Goal: Check status: Check status

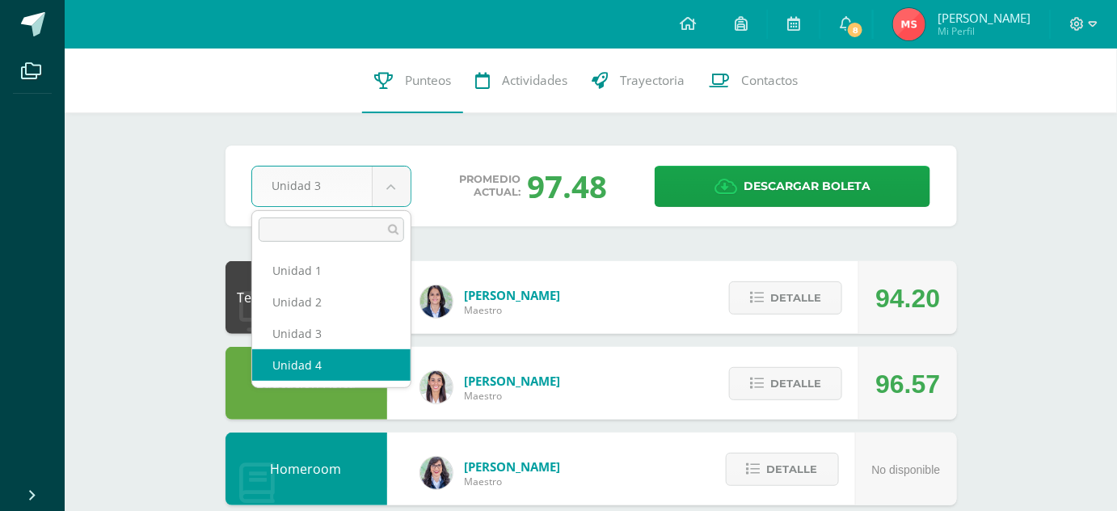
select select "Unidad 4"
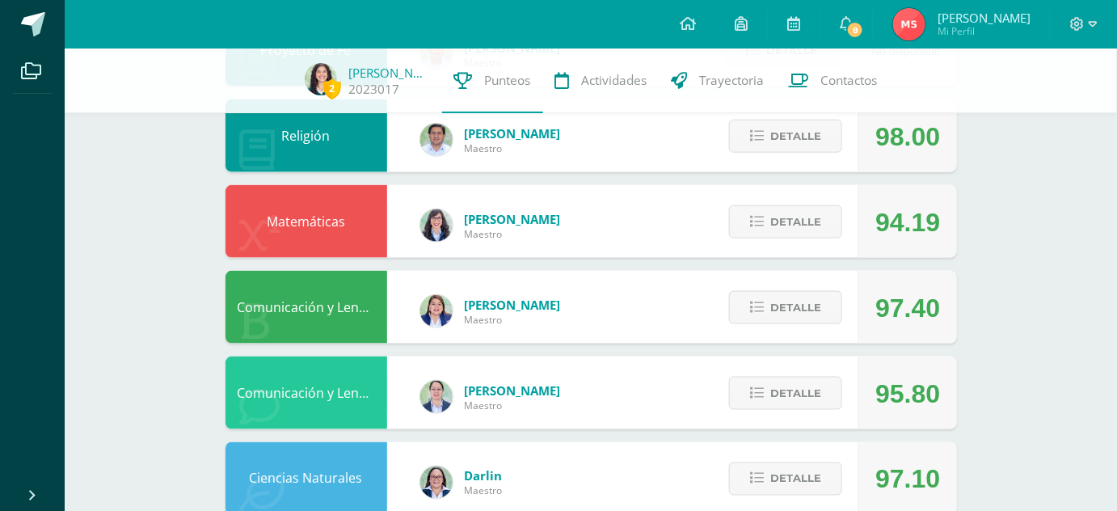
scroll to position [584, 0]
click at [787, 215] on span "Detalle" at bounding box center [795, 221] width 51 height 30
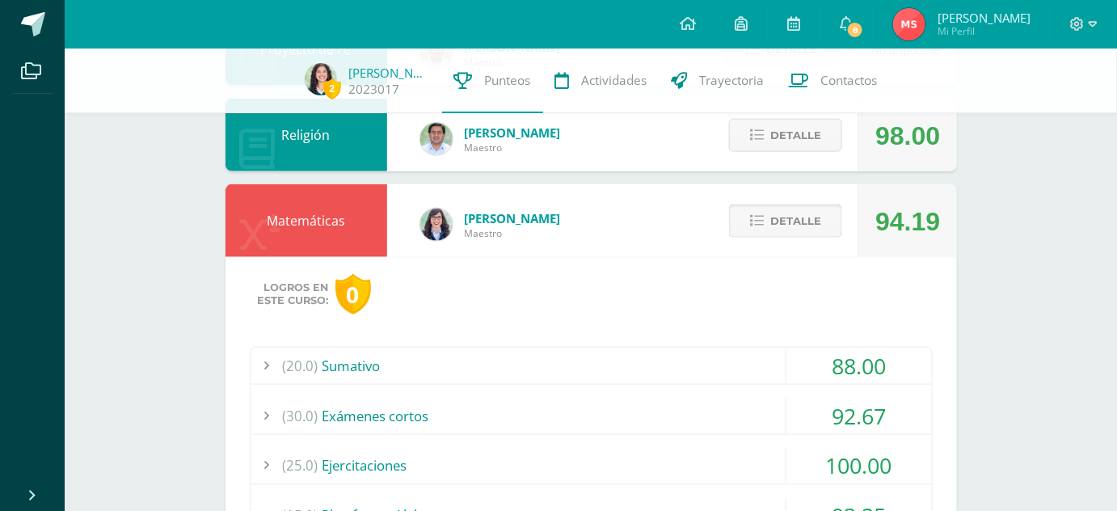
click at [784, 217] on span at bounding box center [786, 221] width 78 height 22
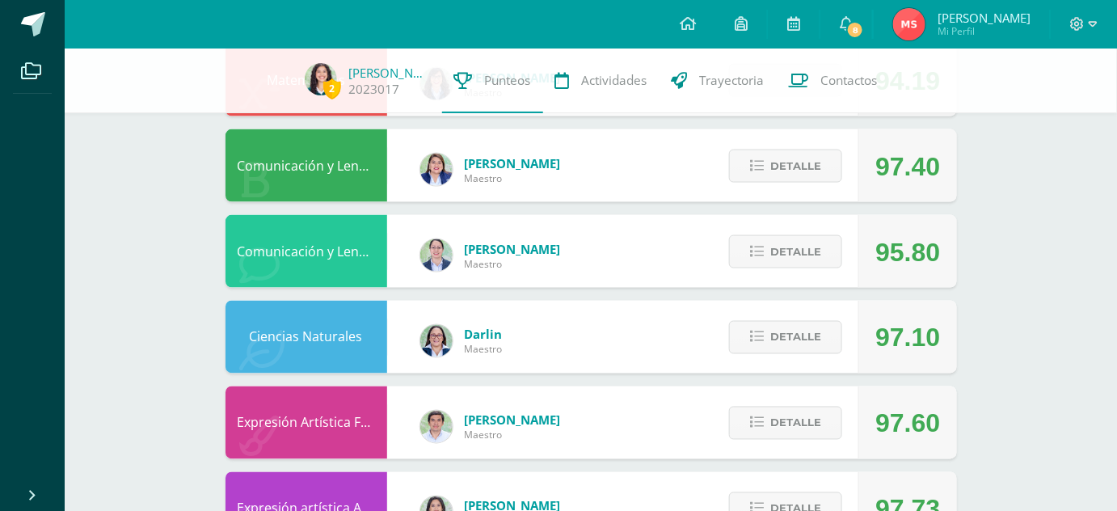
scroll to position [726, 0]
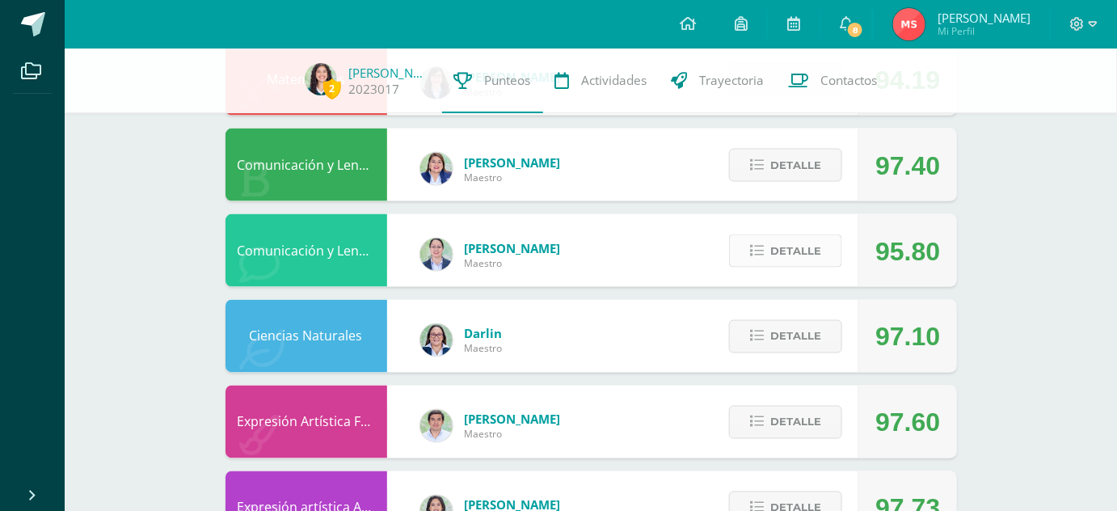
click at [776, 251] on span "Detalle" at bounding box center [795, 251] width 51 height 30
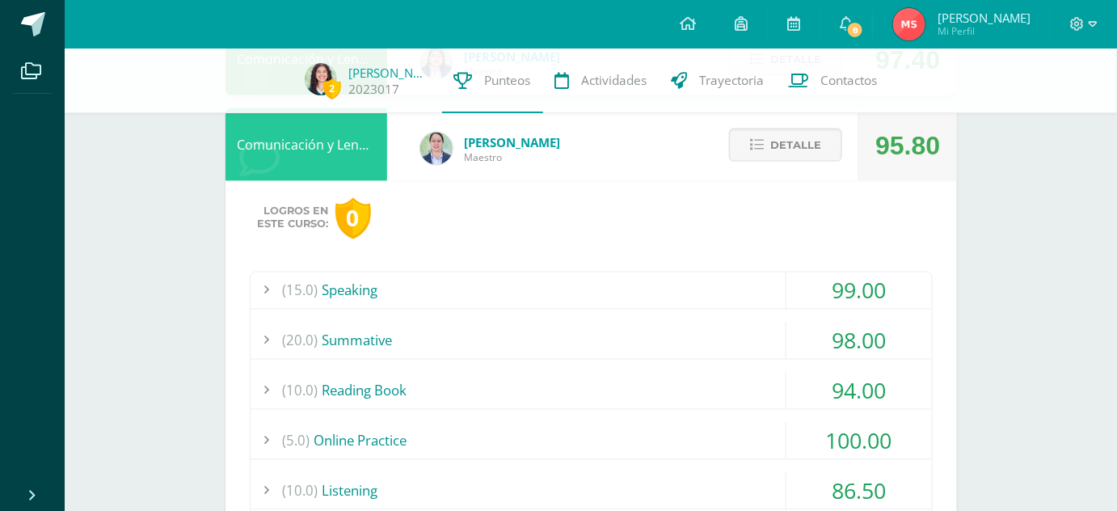
scroll to position [825, 0]
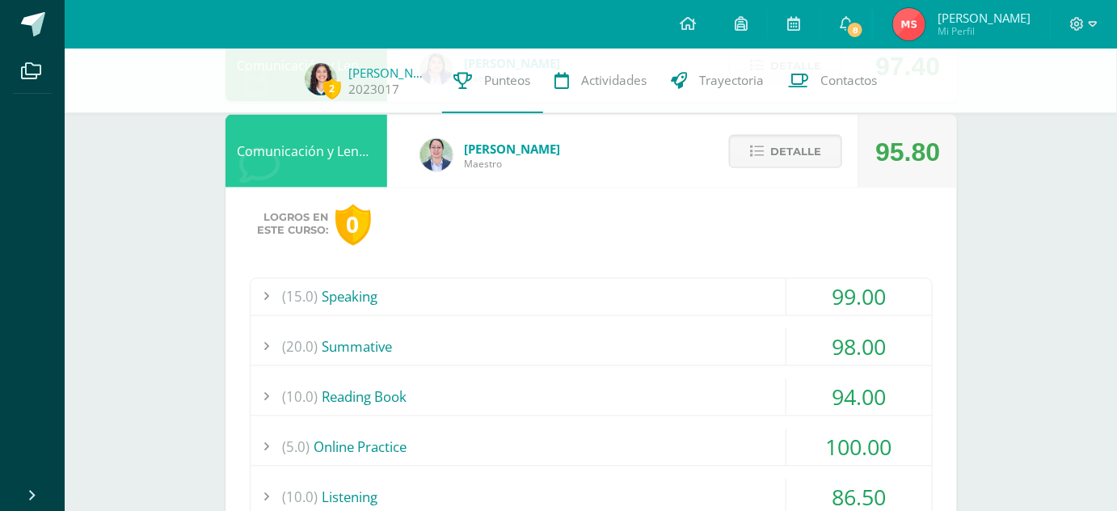
click at [545, 294] on div "(15.0) Speaking" at bounding box center [591, 297] width 681 height 36
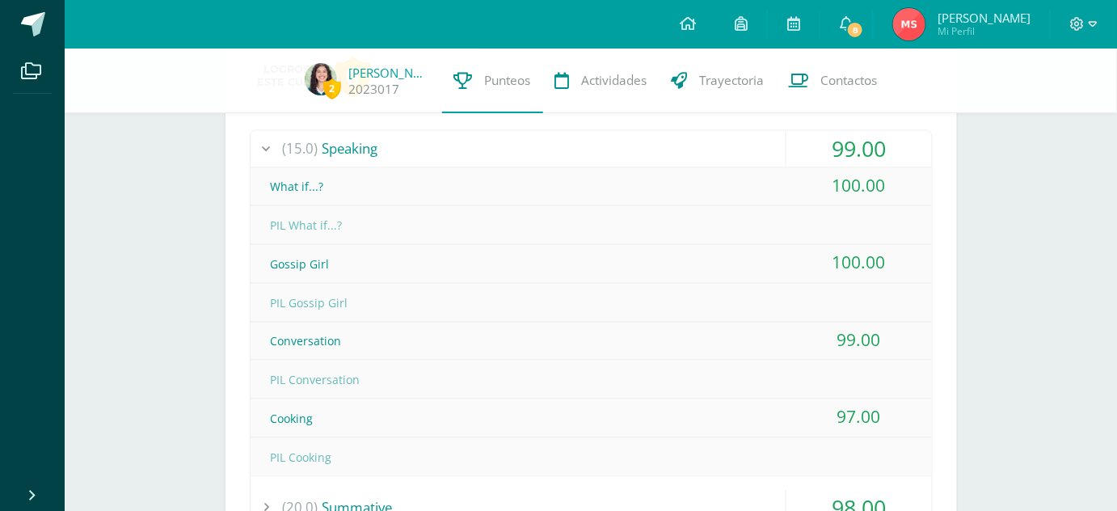
scroll to position [977, 0]
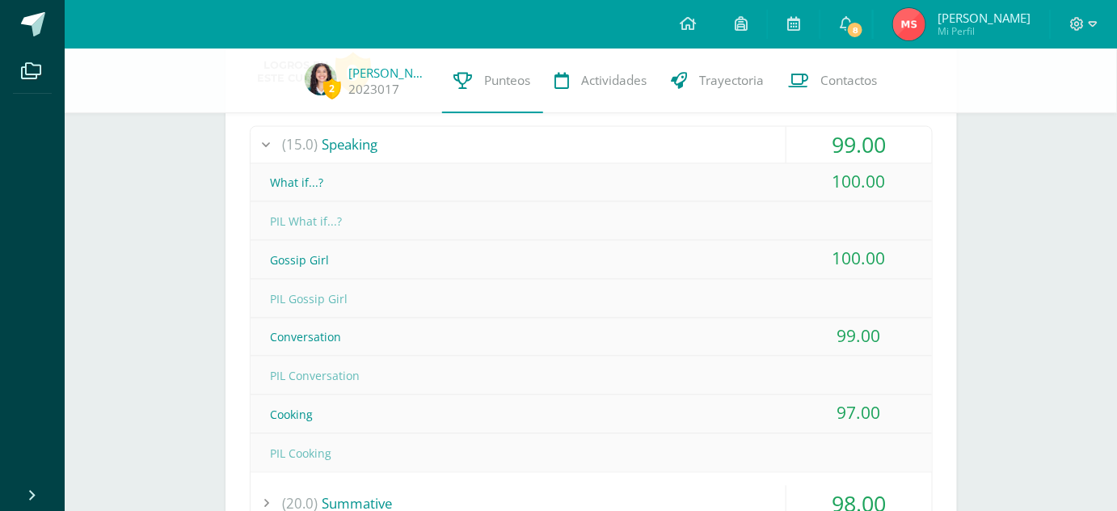
click at [388, 124] on div "Logros en este curso: 0 (15.0) Speaking 99.00 What if...?" at bounding box center [591, 521] width 731 height 971
click at [397, 145] on div "(15.0) Speaking" at bounding box center [591, 145] width 681 height 36
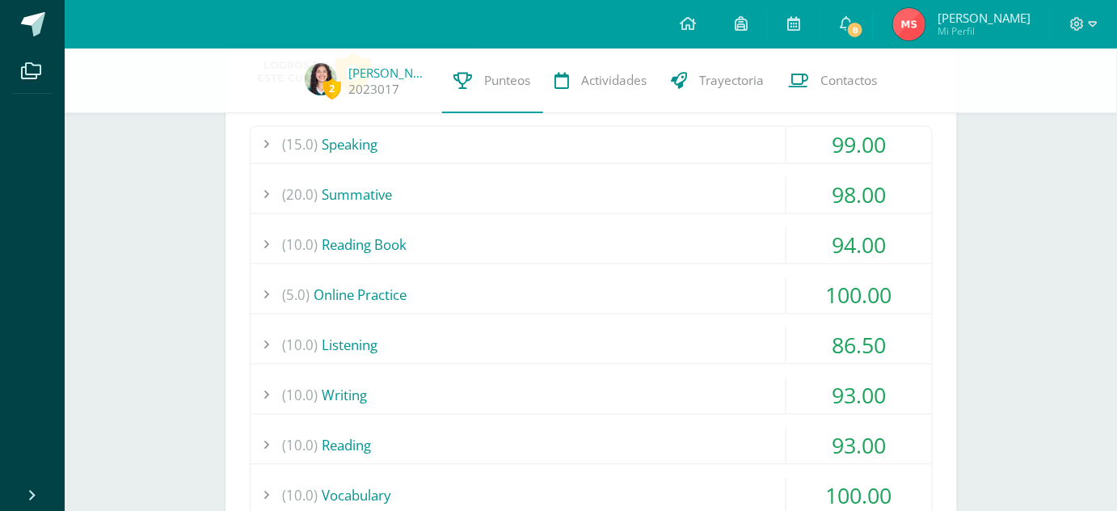
click at [438, 196] on div "(20.0) Summative" at bounding box center [591, 195] width 681 height 36
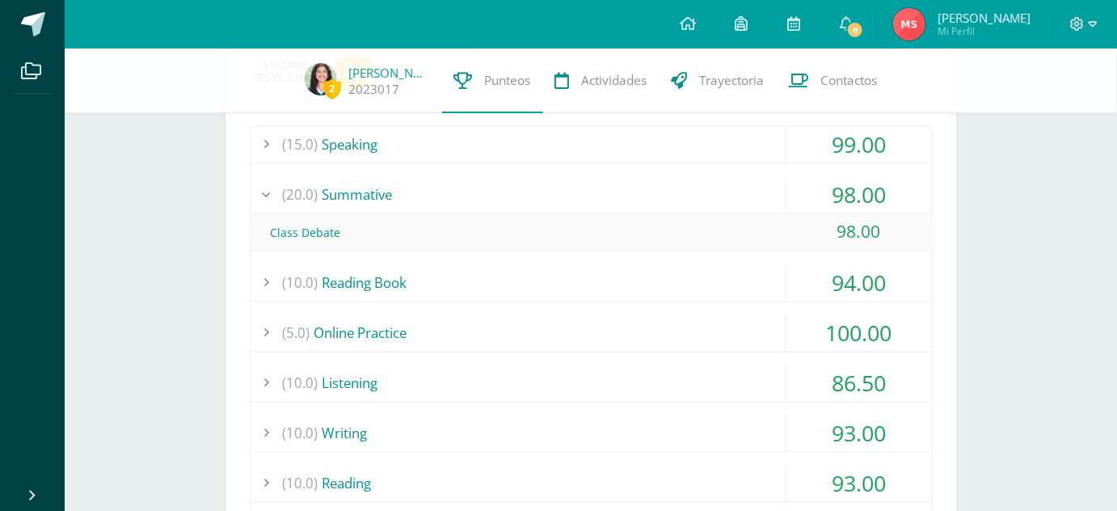
click at [438, 196] on div "(20.0) Summative" at bounding box center [591, 195] width 681 height 36
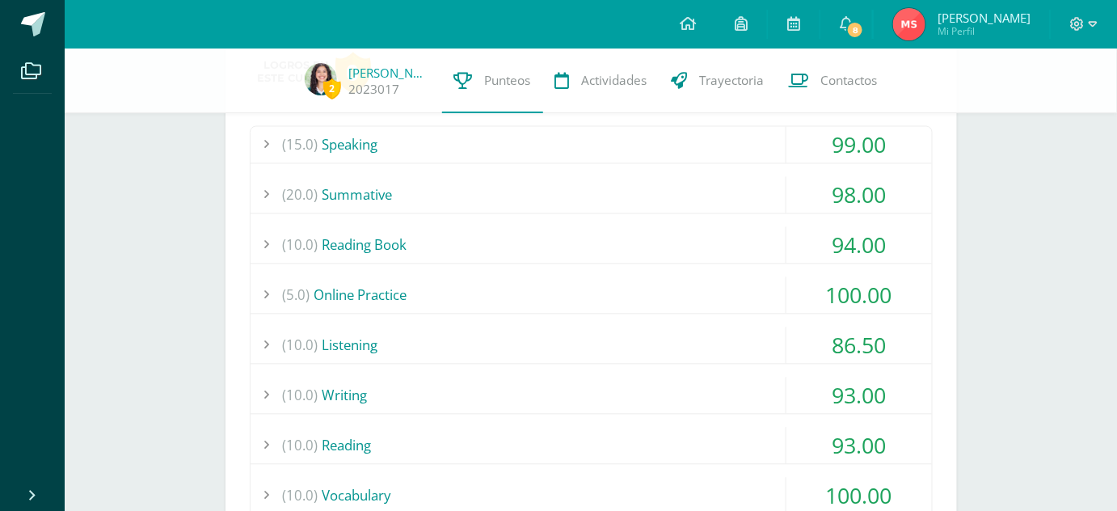
click at [462, 232] on div "(10.0) Reading Book" at bounding box center [591, 245] width 681 height 36
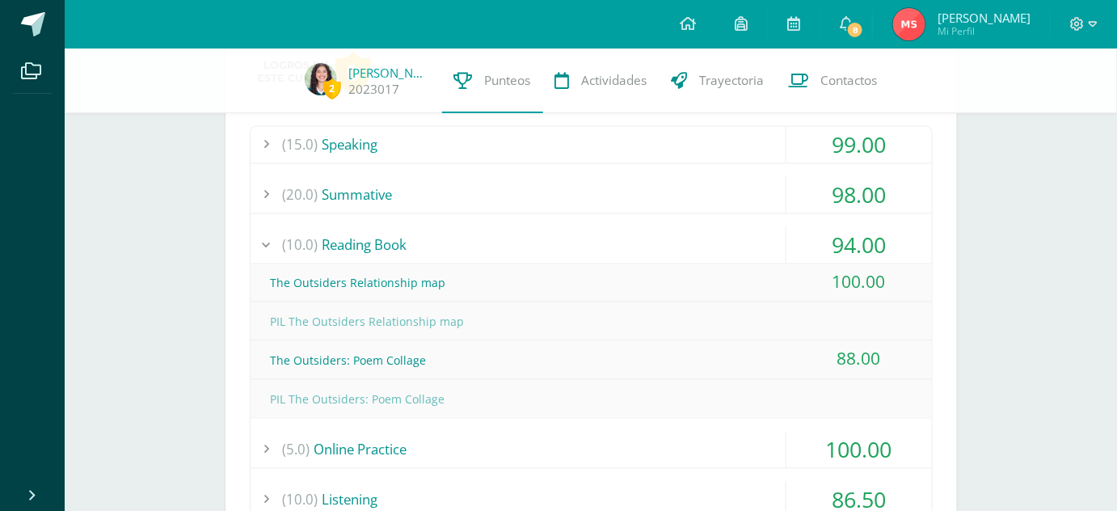
click at [470, 238] on div "(10.0) Reading Book" at bounding box center [591, 245] width 681 height 36
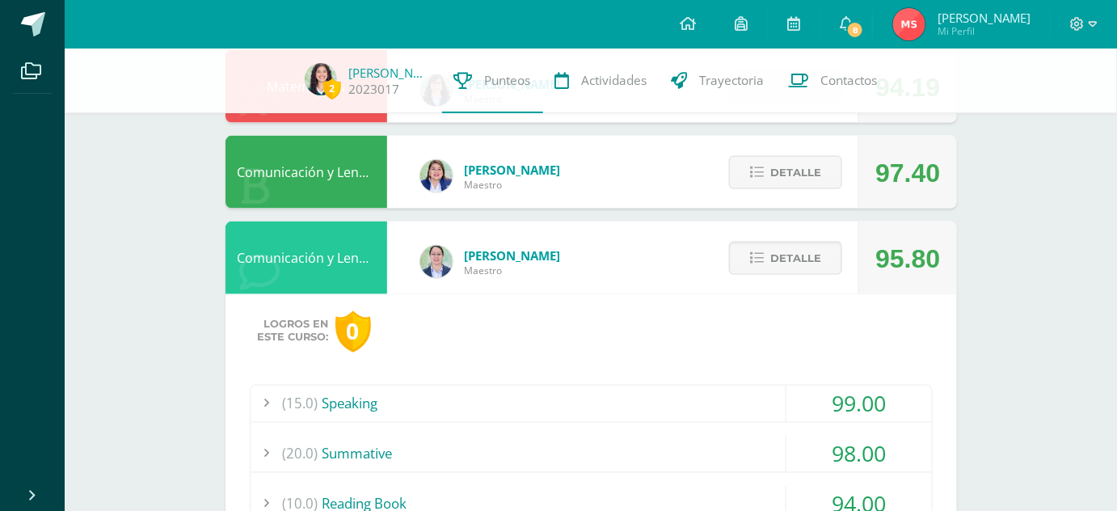
scroll to position [688, 0]
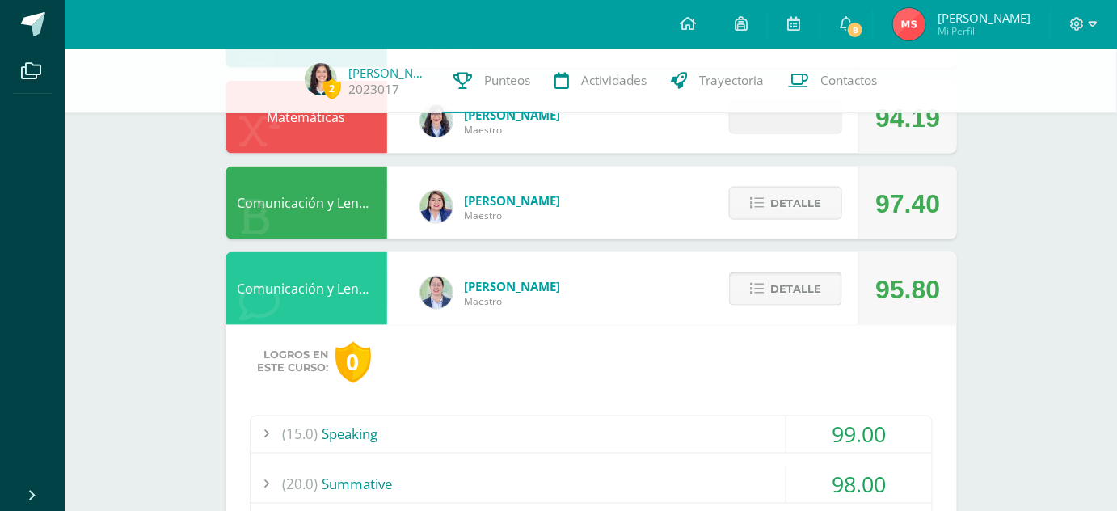
click at [771, 298] on button "Detalle" at bounding box center [785, 288] width 113 height 33
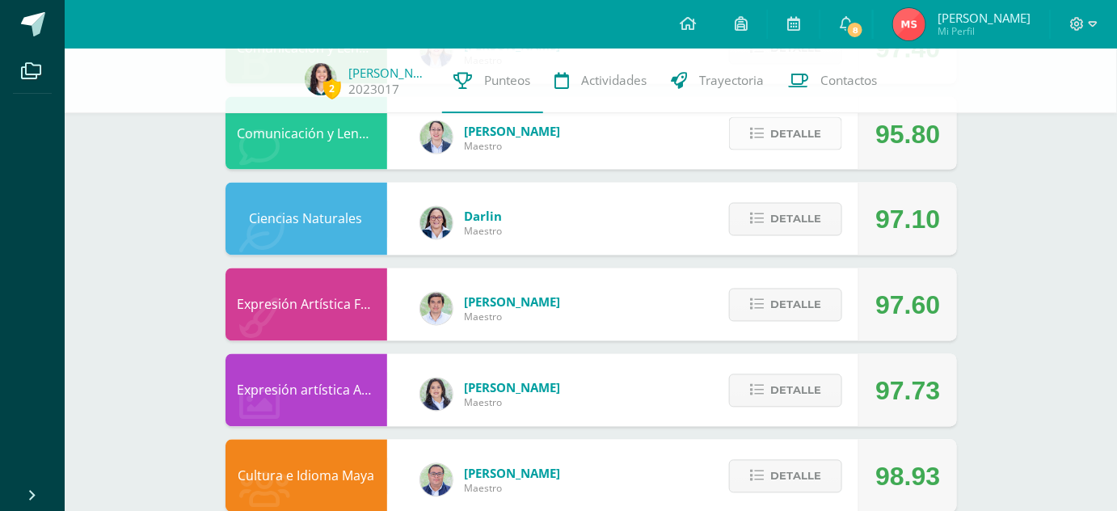
scroll to position [844, 0]
click at [764, 219] on icon at bounding box center [757, 219] width 14 height 14
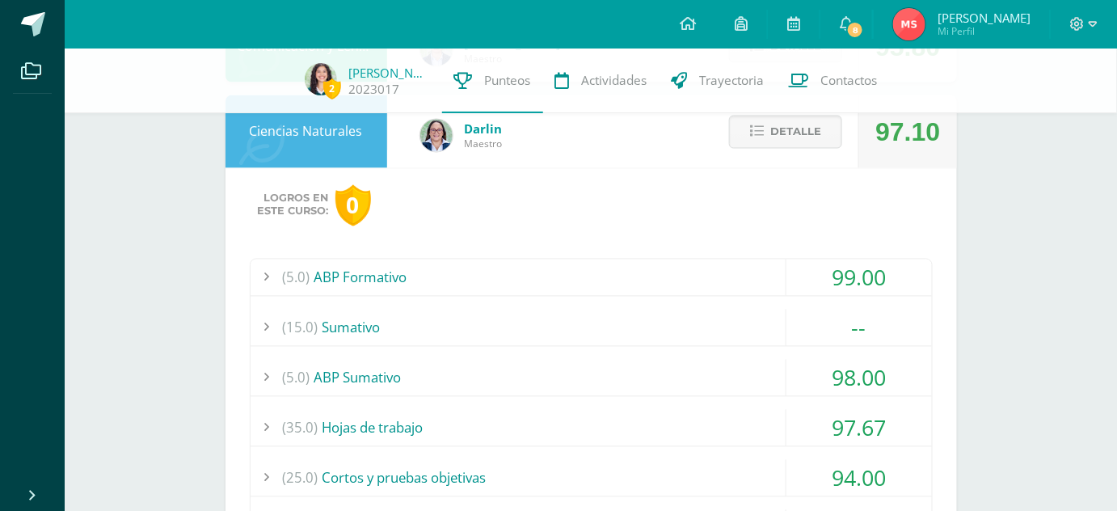
scroll to position [927, 0]
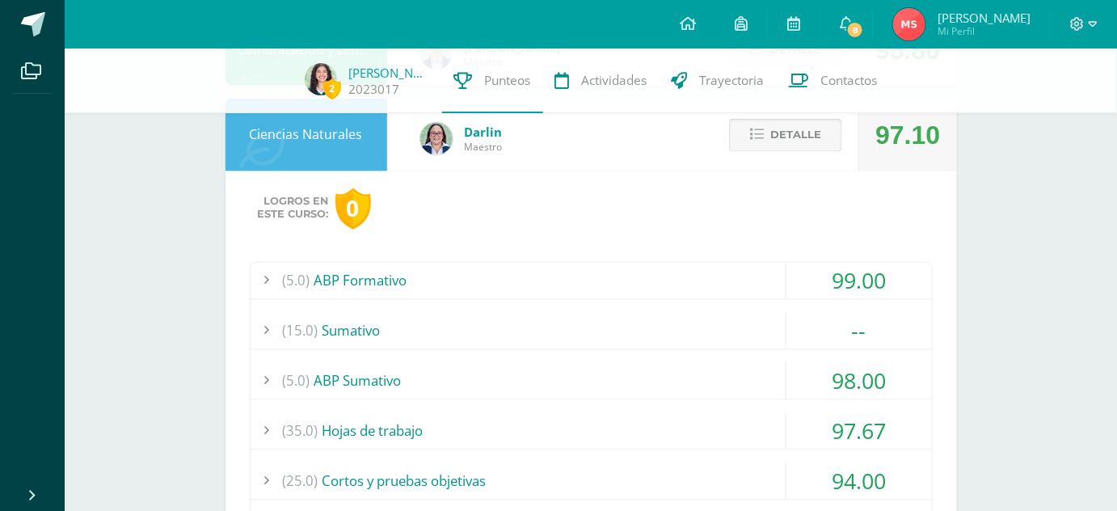
click at [752, 130] on icon at bounding box center [757, 136] width 14 height 14
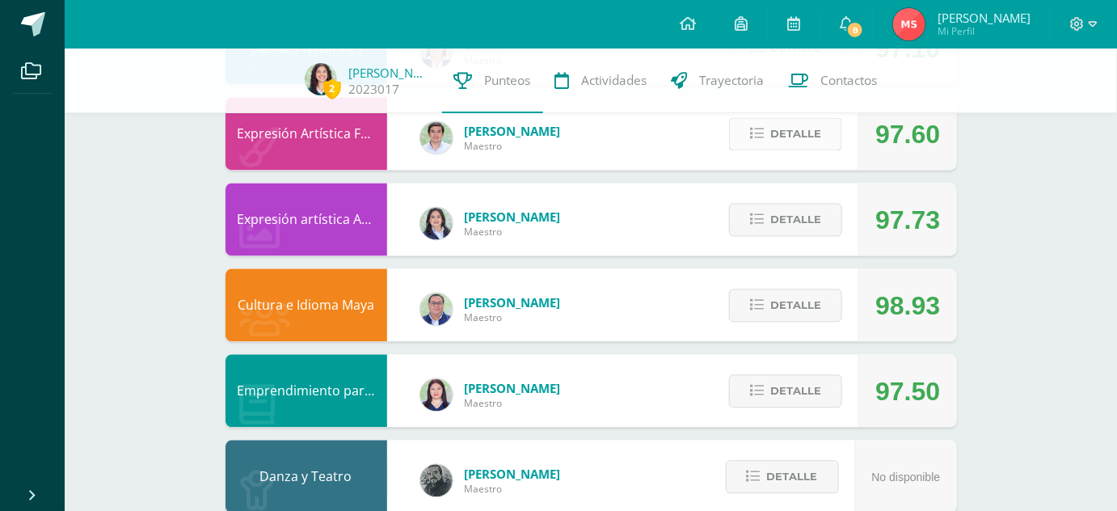
scroll to position [1030, 0]
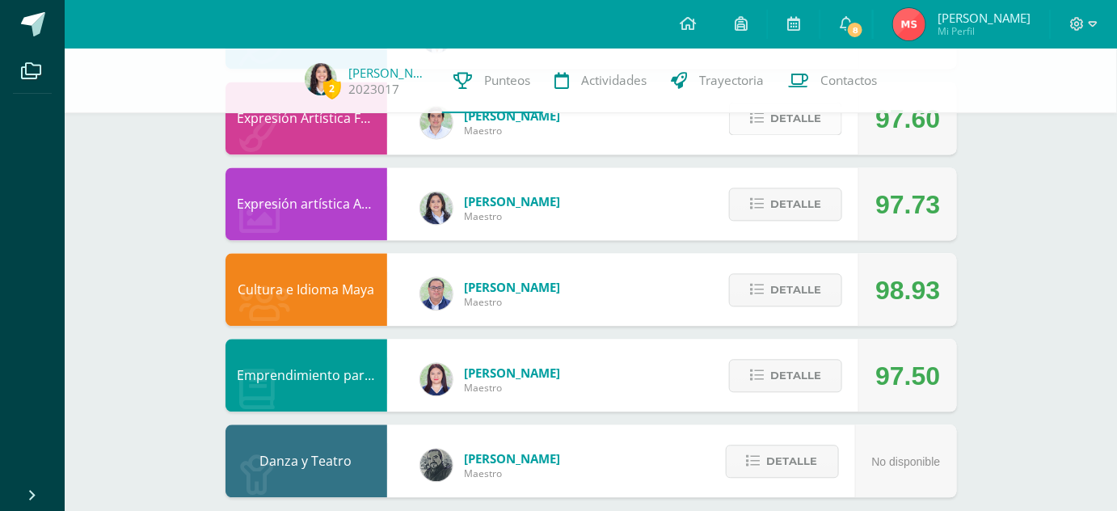
click at [767, 129] on button "Detalle" at bounding box center [785, 118] width 113 height 33
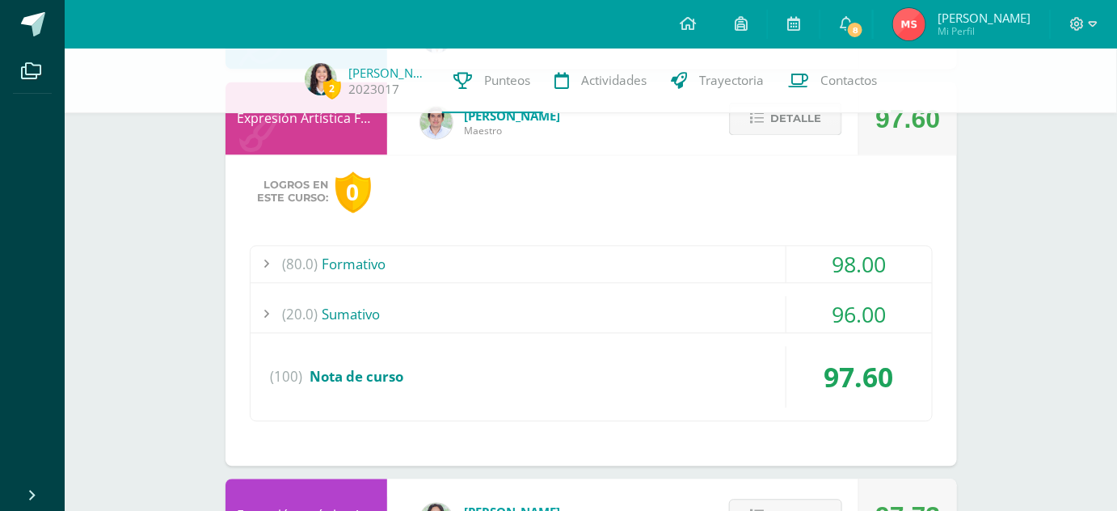
click at [767, 129] on button "Detalle" at bounding box center [785, 118] width 113 height 33
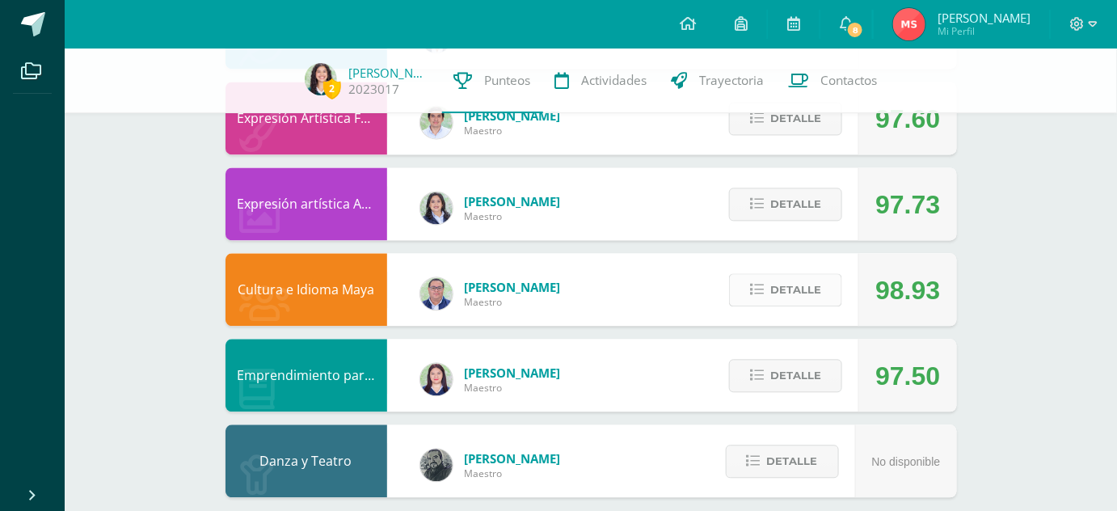
click at [764, 280] on button "Detalle" at bounding box center [785, 289] width 113 height 33
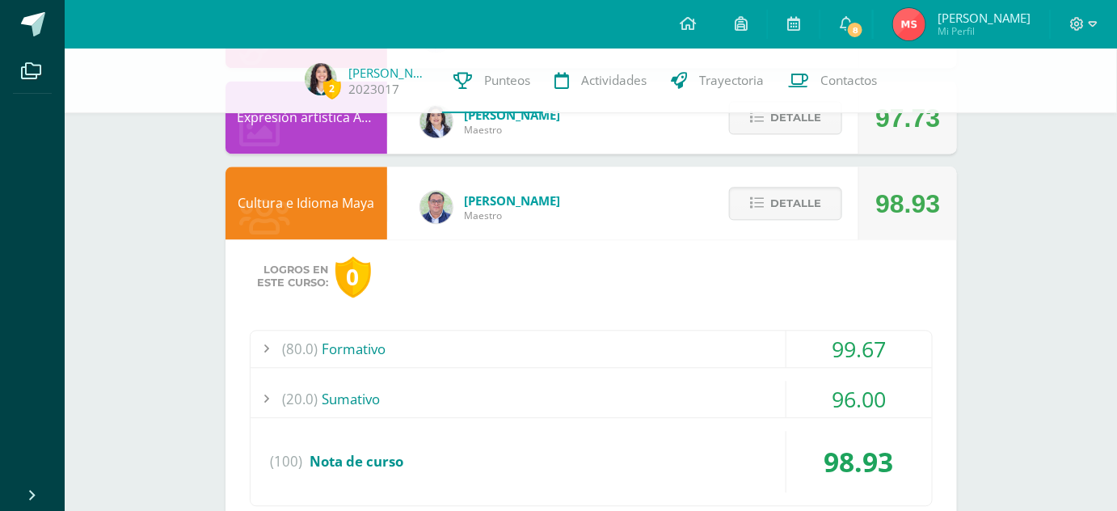
scroll to position [1115, 0]
click at [772, 221] on div "Detalle" at bounding box center [782, 203] width 154 height 73
click at [757, 201] on icon at bounding box center [757, 204] width 14 height 14
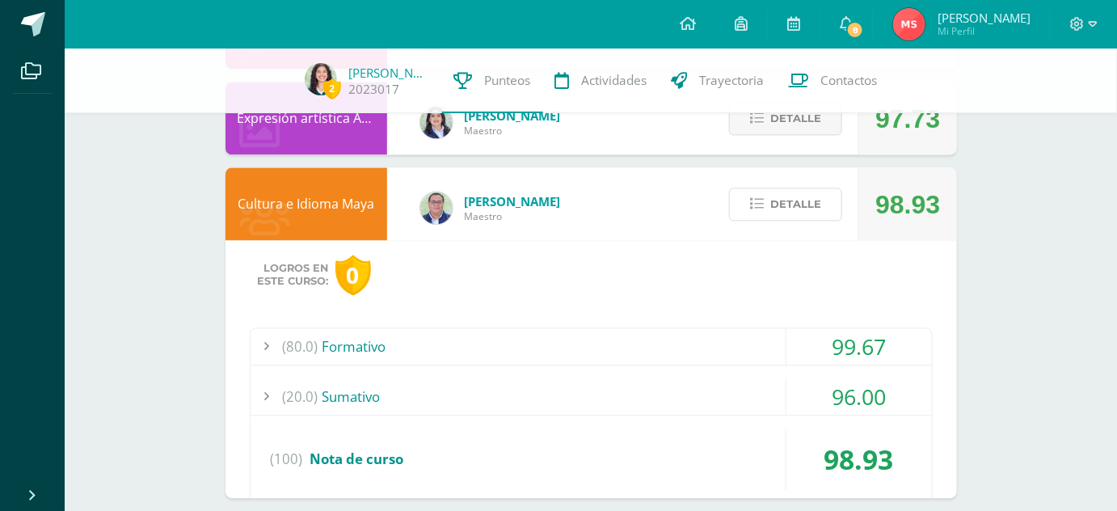
scroll to position [1048, 0]
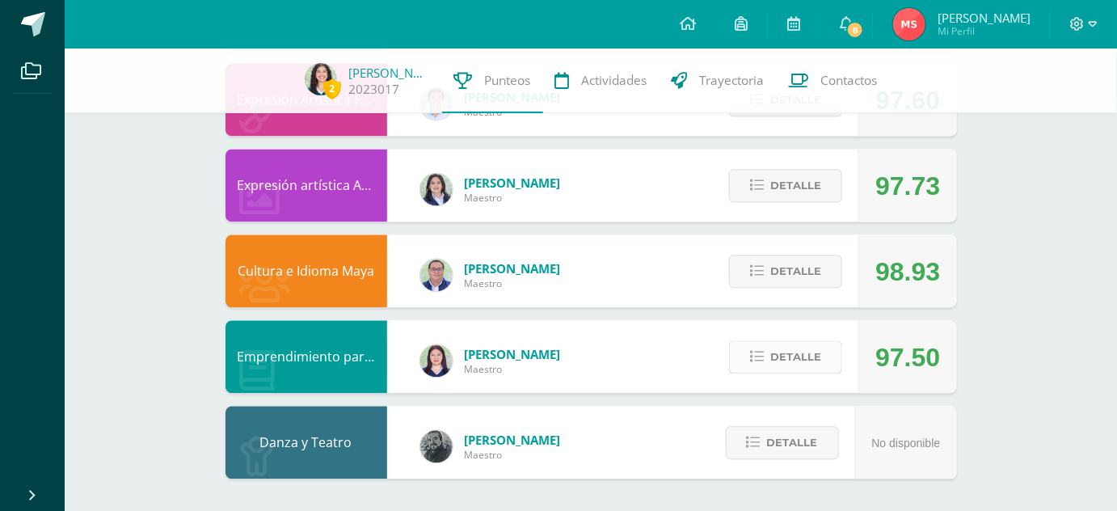
click at [803, 357] on span "Detalle" at bounding box center [795, 357] width 51 height 30
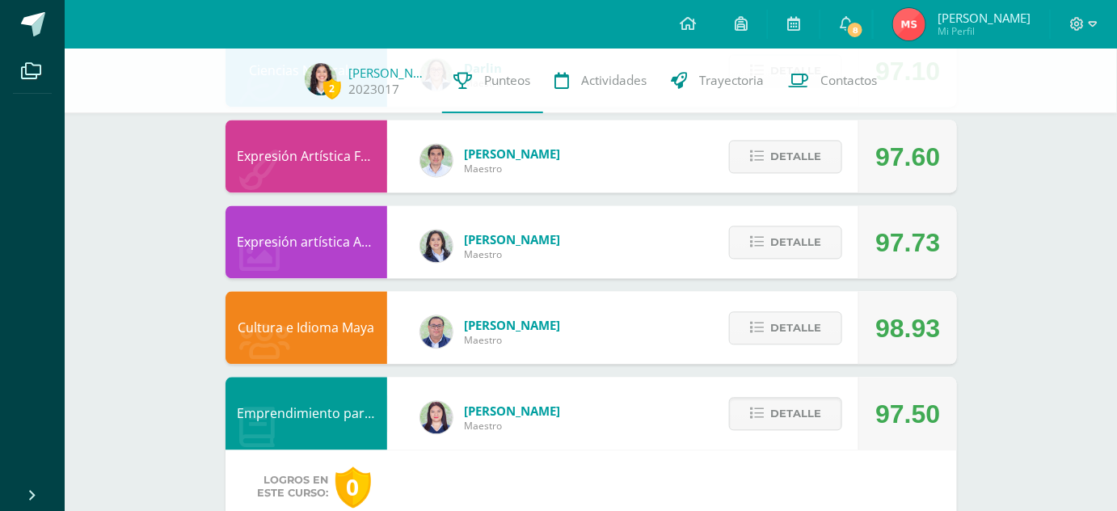
scroll to position [984, 0]
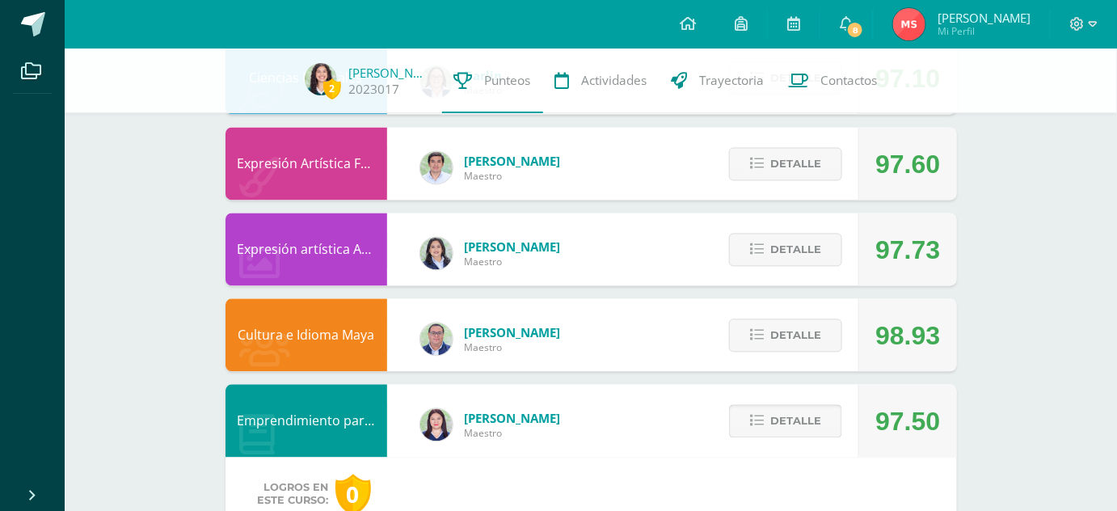
click at [774, 424] on span "Detalle" at bounding box center [795, 422] width 51 height 30
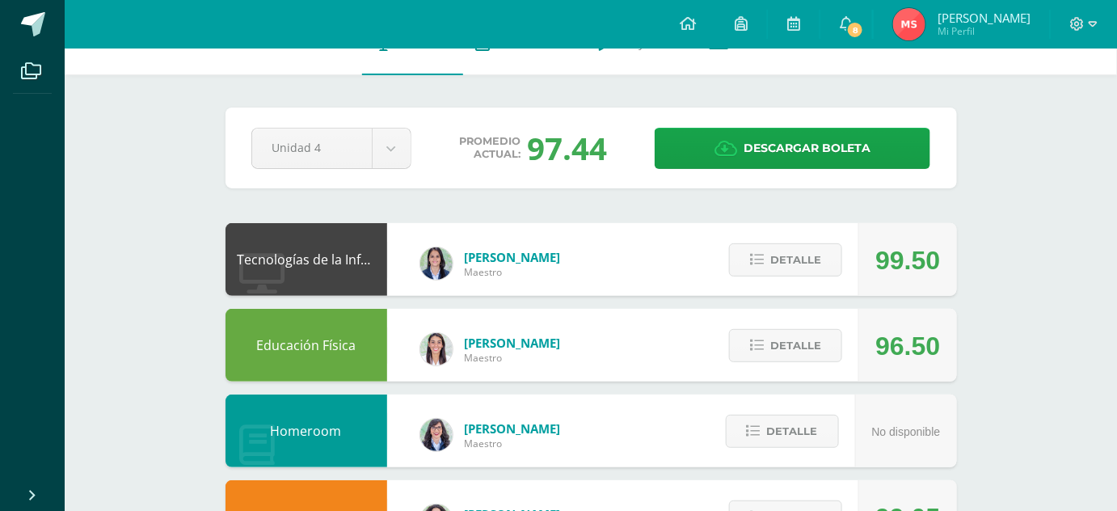
scroll to position [0, 0]
